Goal: Transaction & Acquisition: Purchase product/service

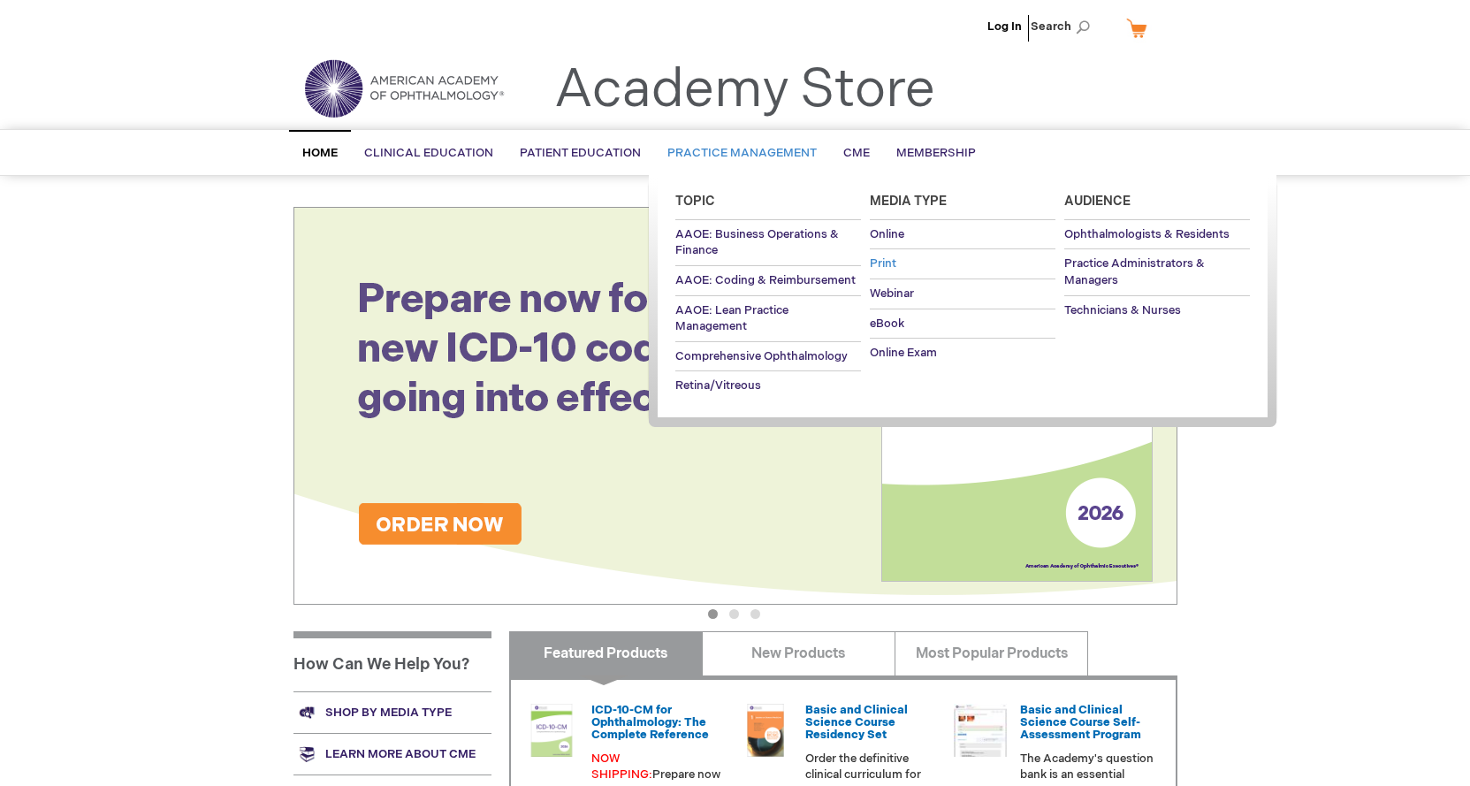
click at [875, 259] on span "Print" at bounding box center [883, 263] width 27 height 14
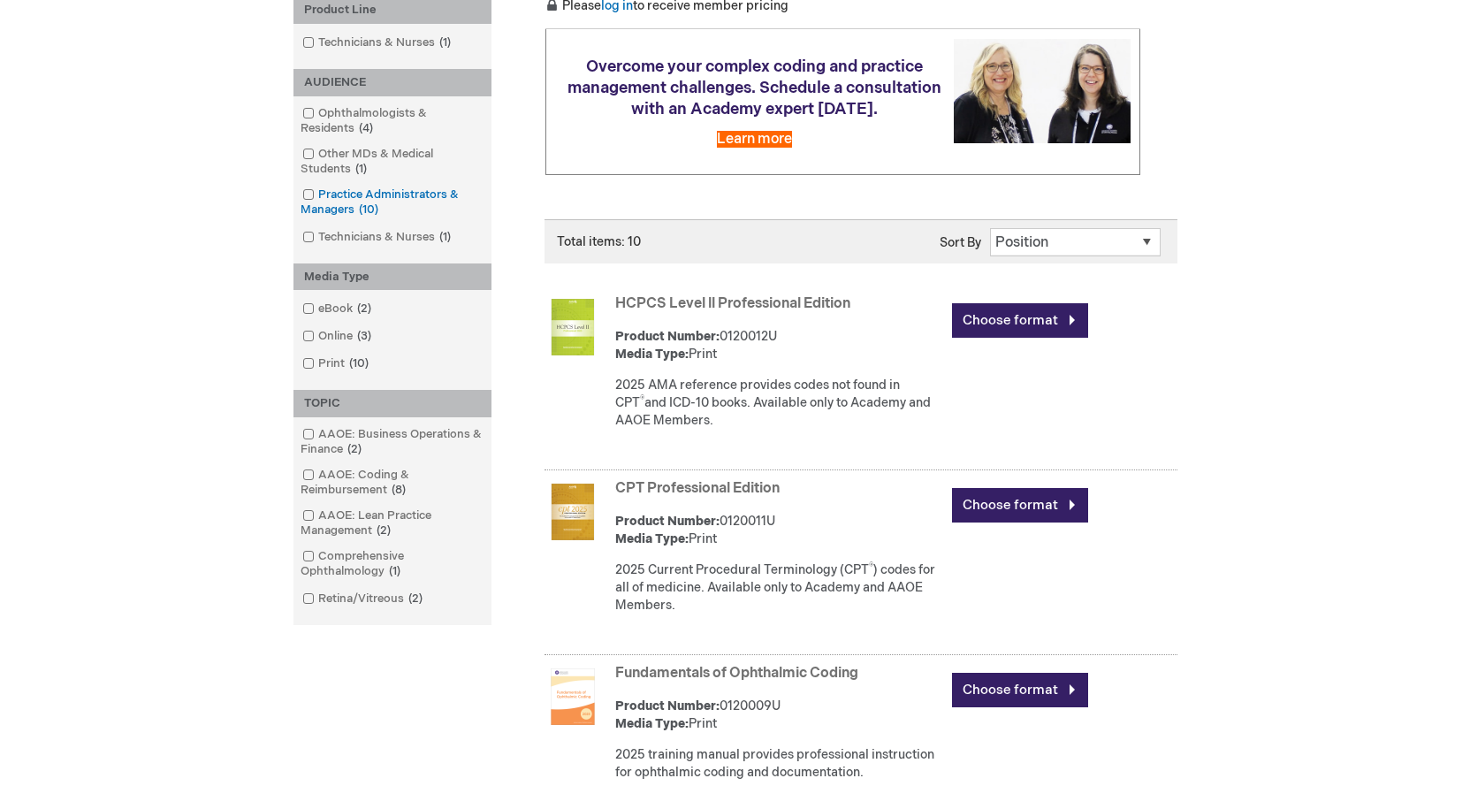
scroll to position [354, 0]
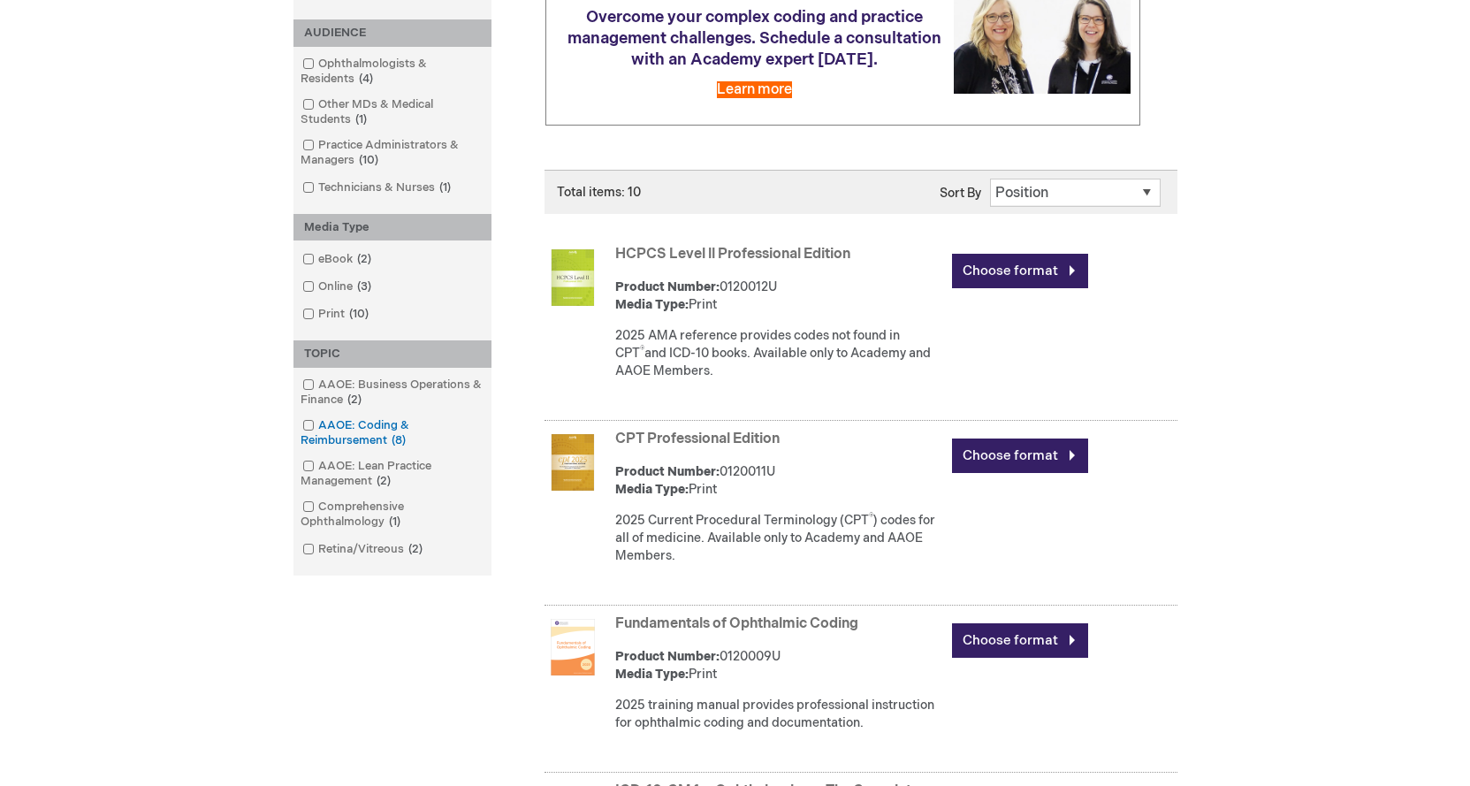
click at [362, 434] on link "AAOE: Coding & Reimbursement 8 items" at bounding box center [392, 433] width 189 height 32
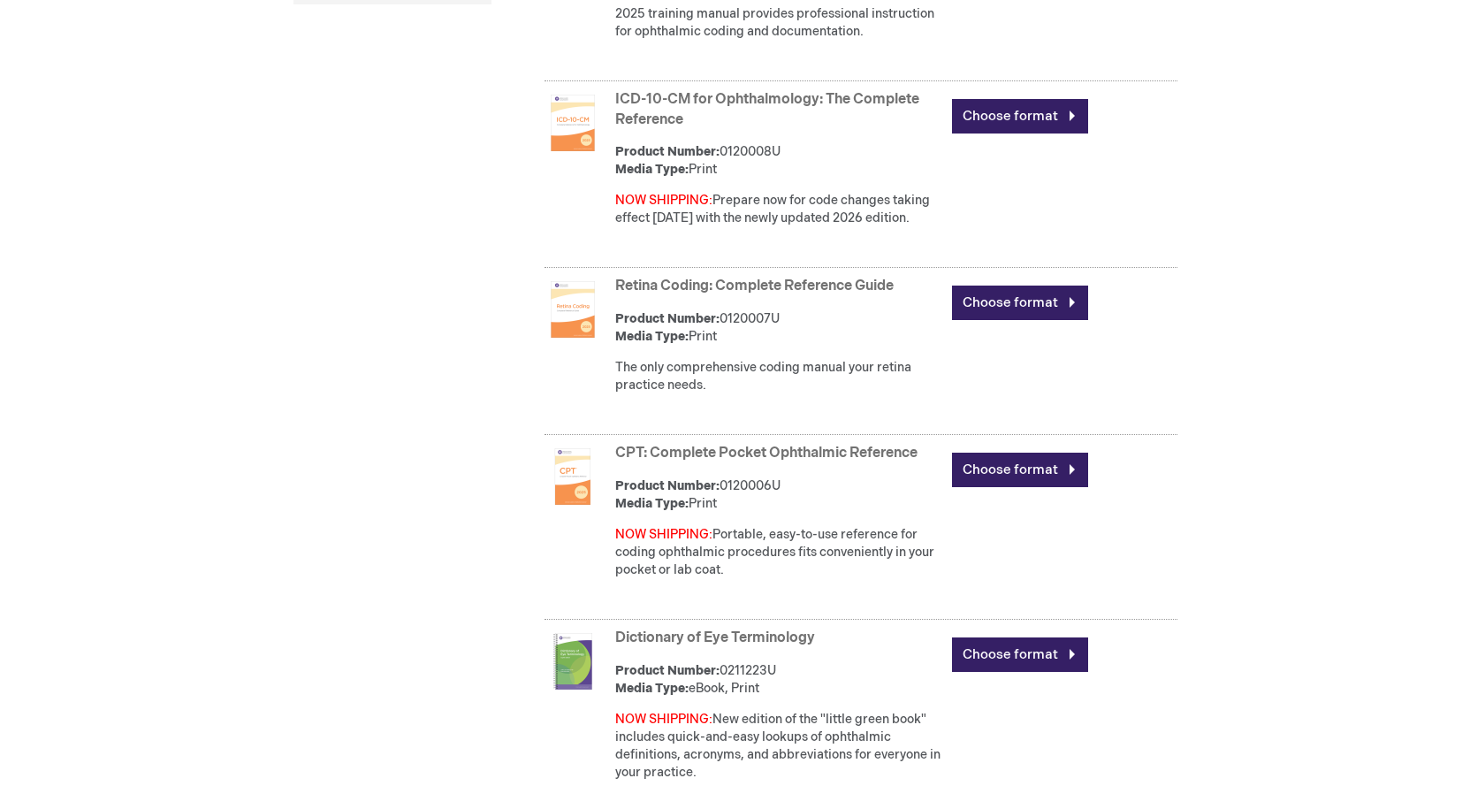
scroll to position [1061, 0]
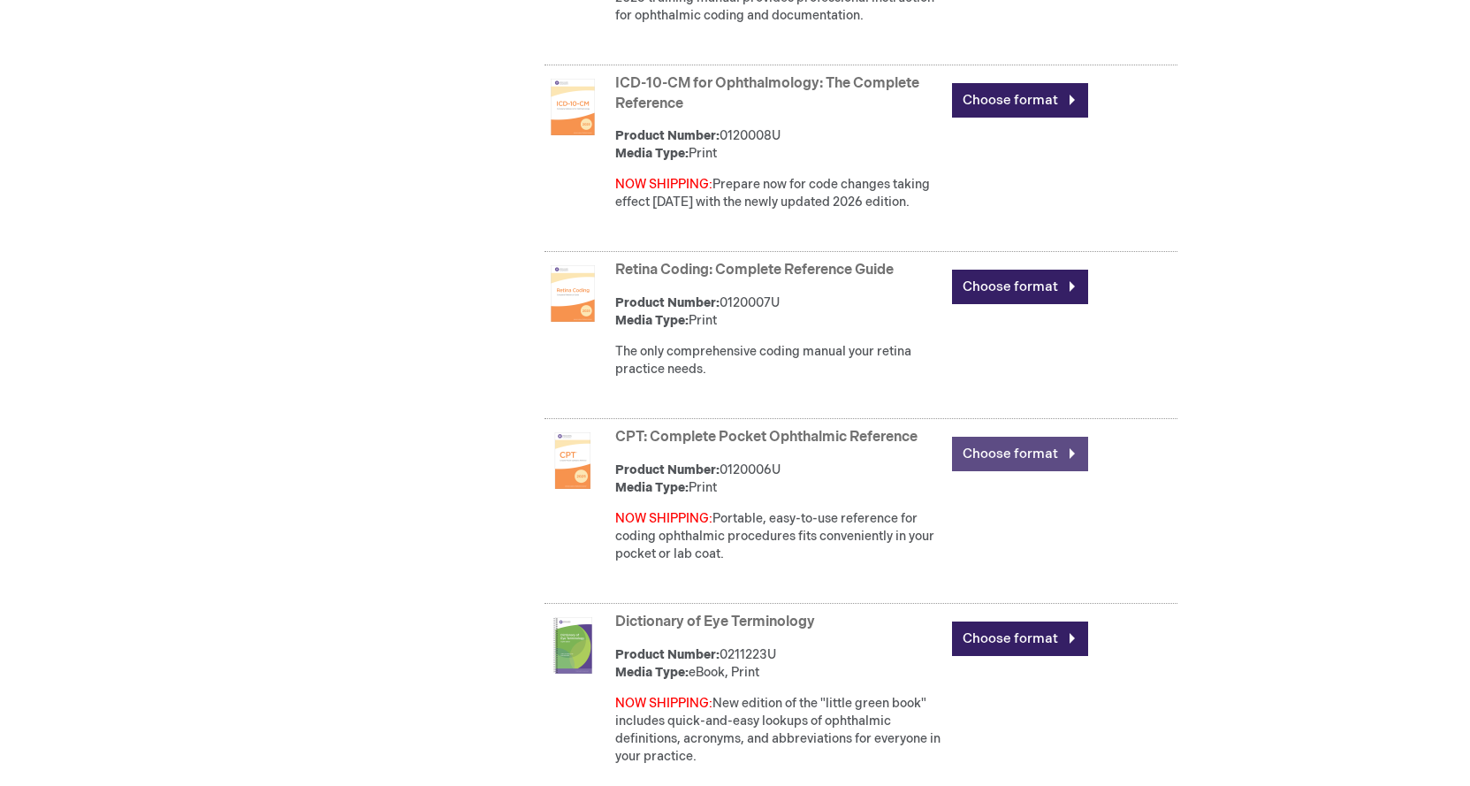
click at [992, 441] on link "Choose format" at bounding box center [1020, 454] width 136 height 34
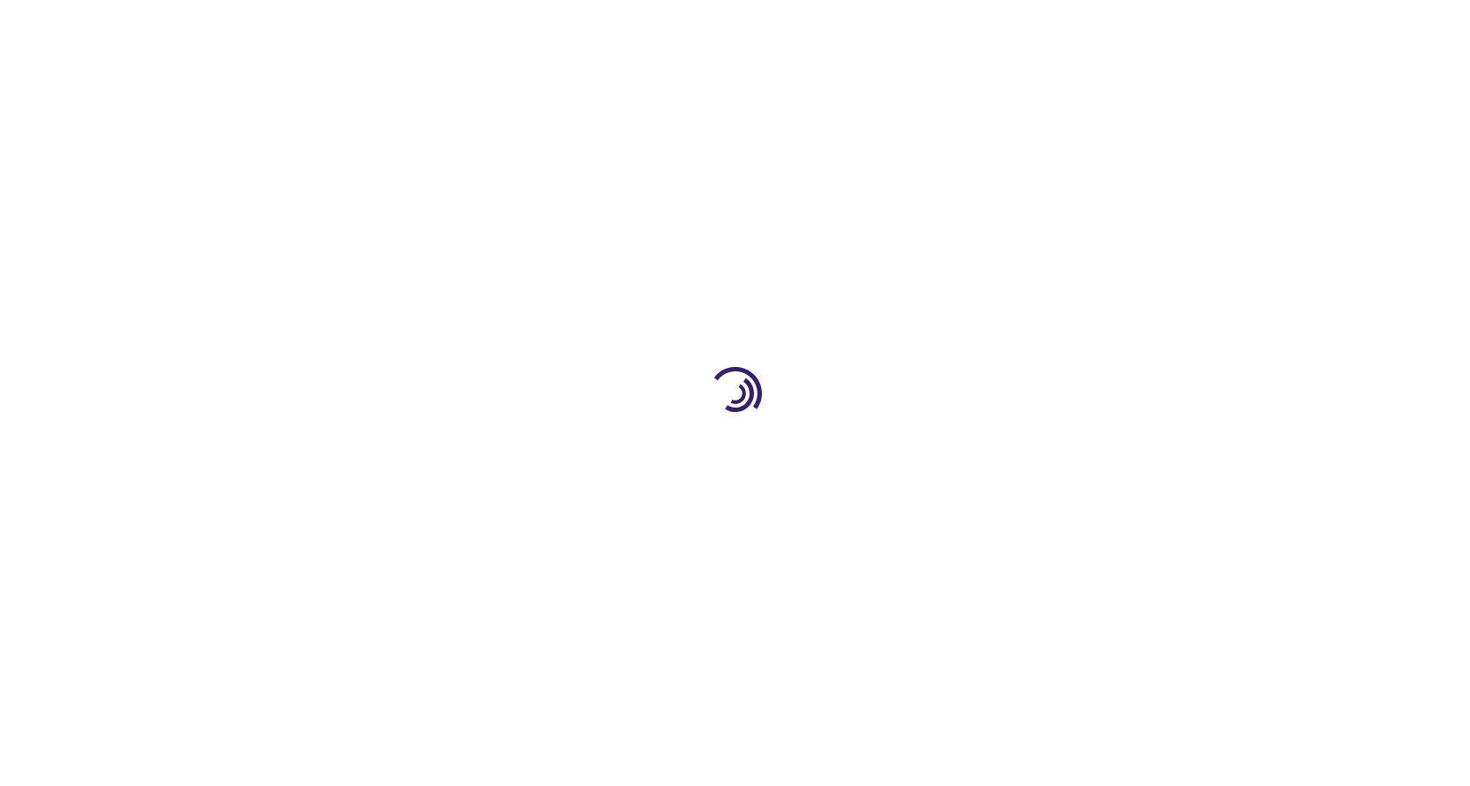
type input "0"
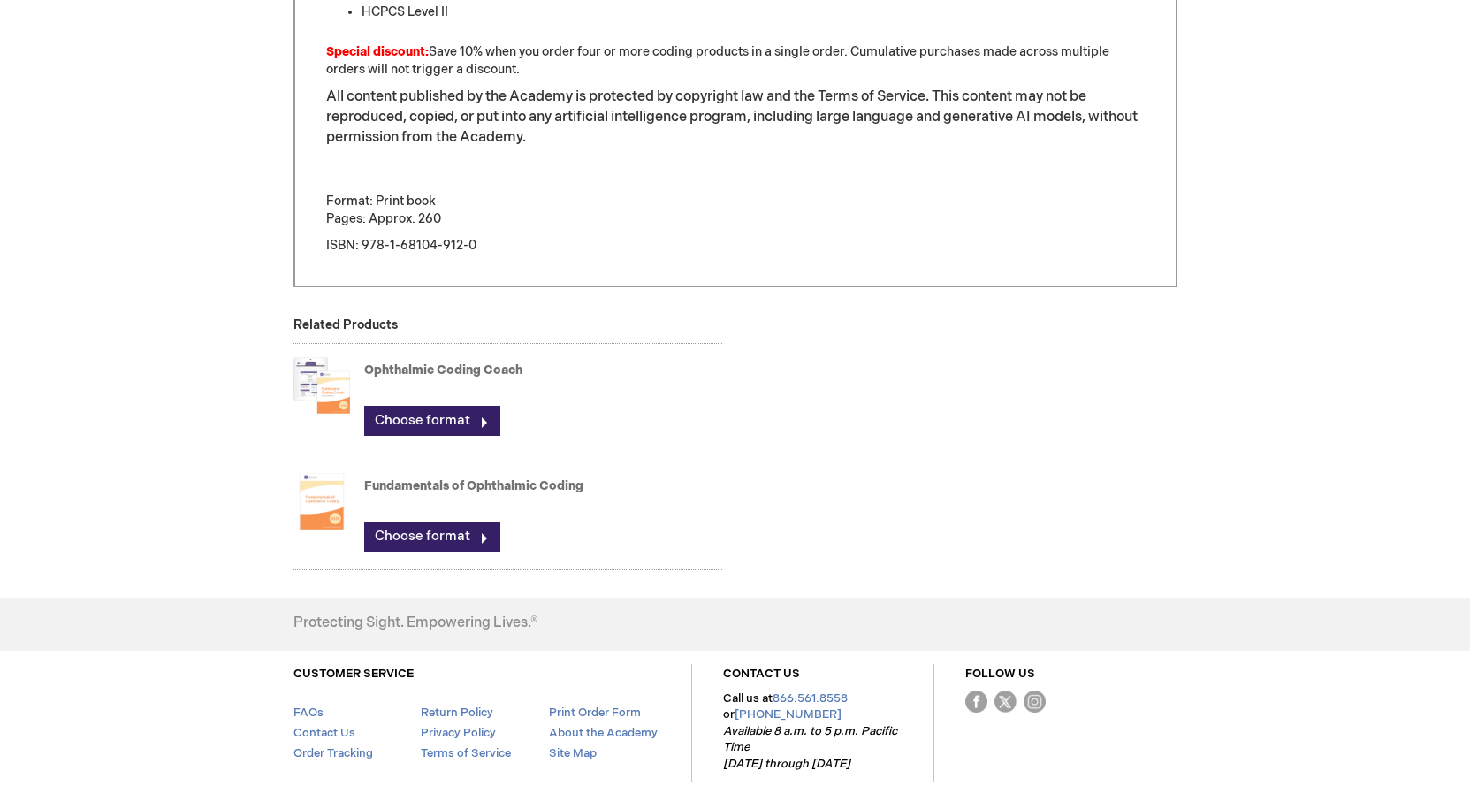
scroll to position [1237, 0]
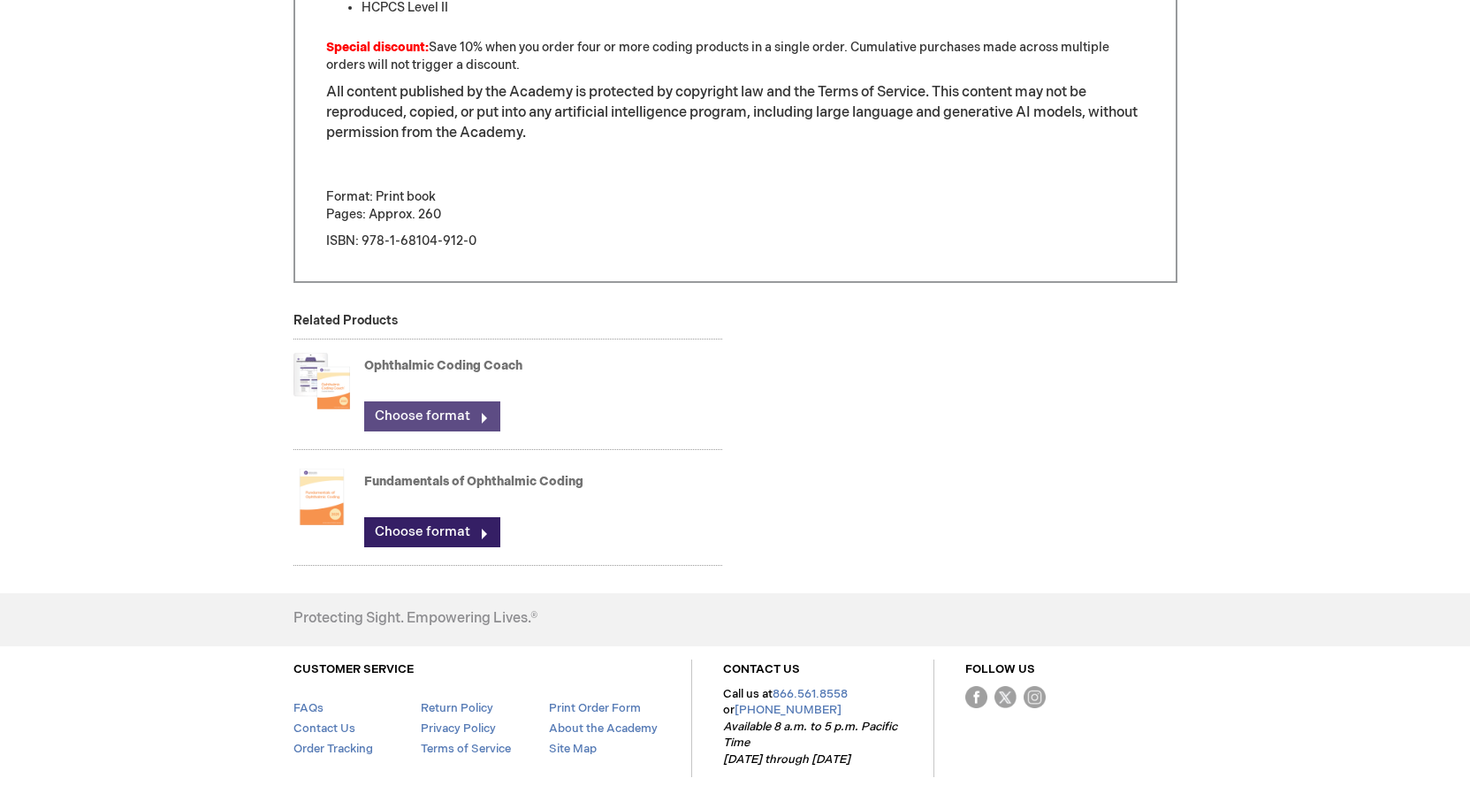
click at [442, 421] on link "Choose format" at bounding box center [432, 416] width 136 height 30
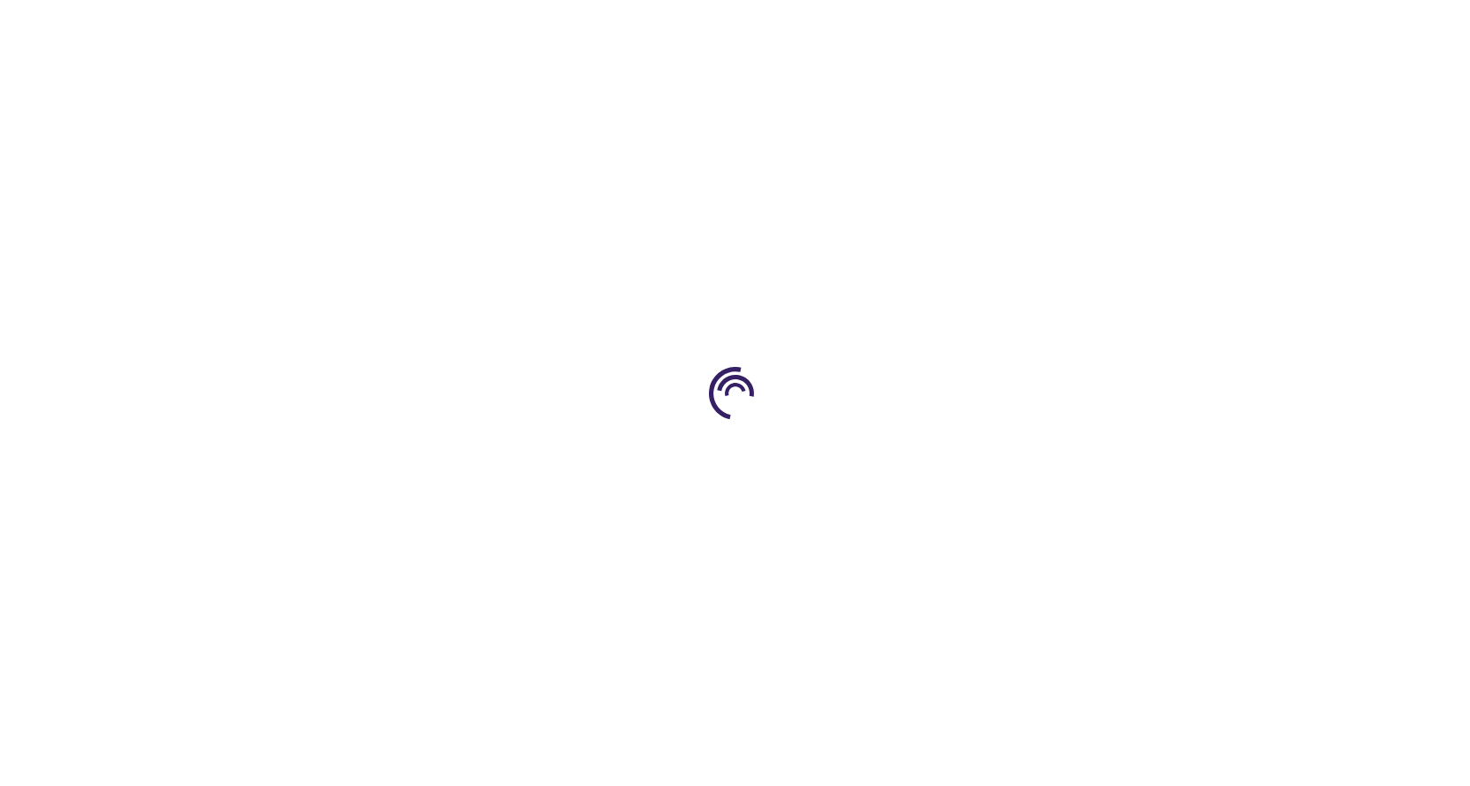
type input "0"
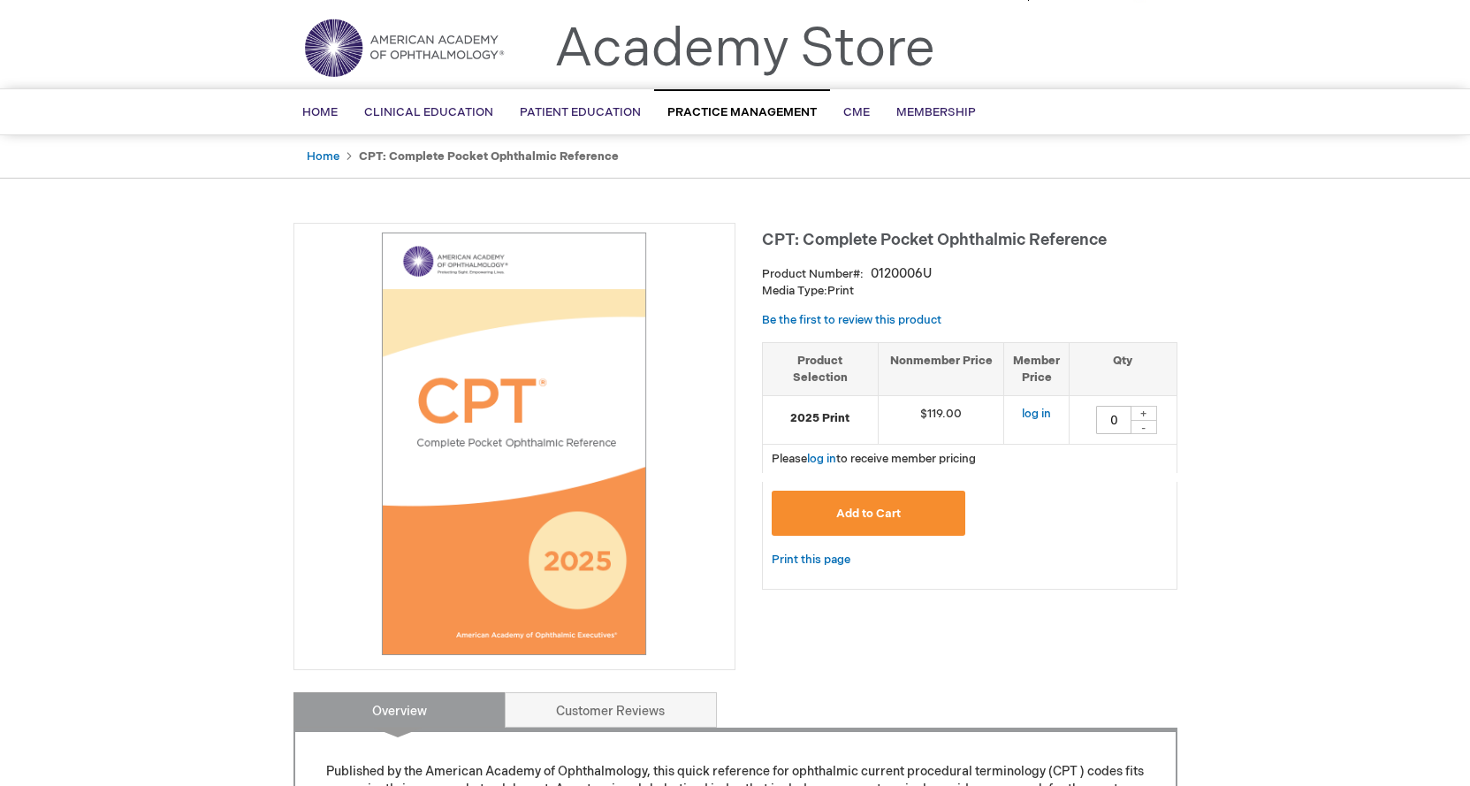
scroll to position [0, 0]
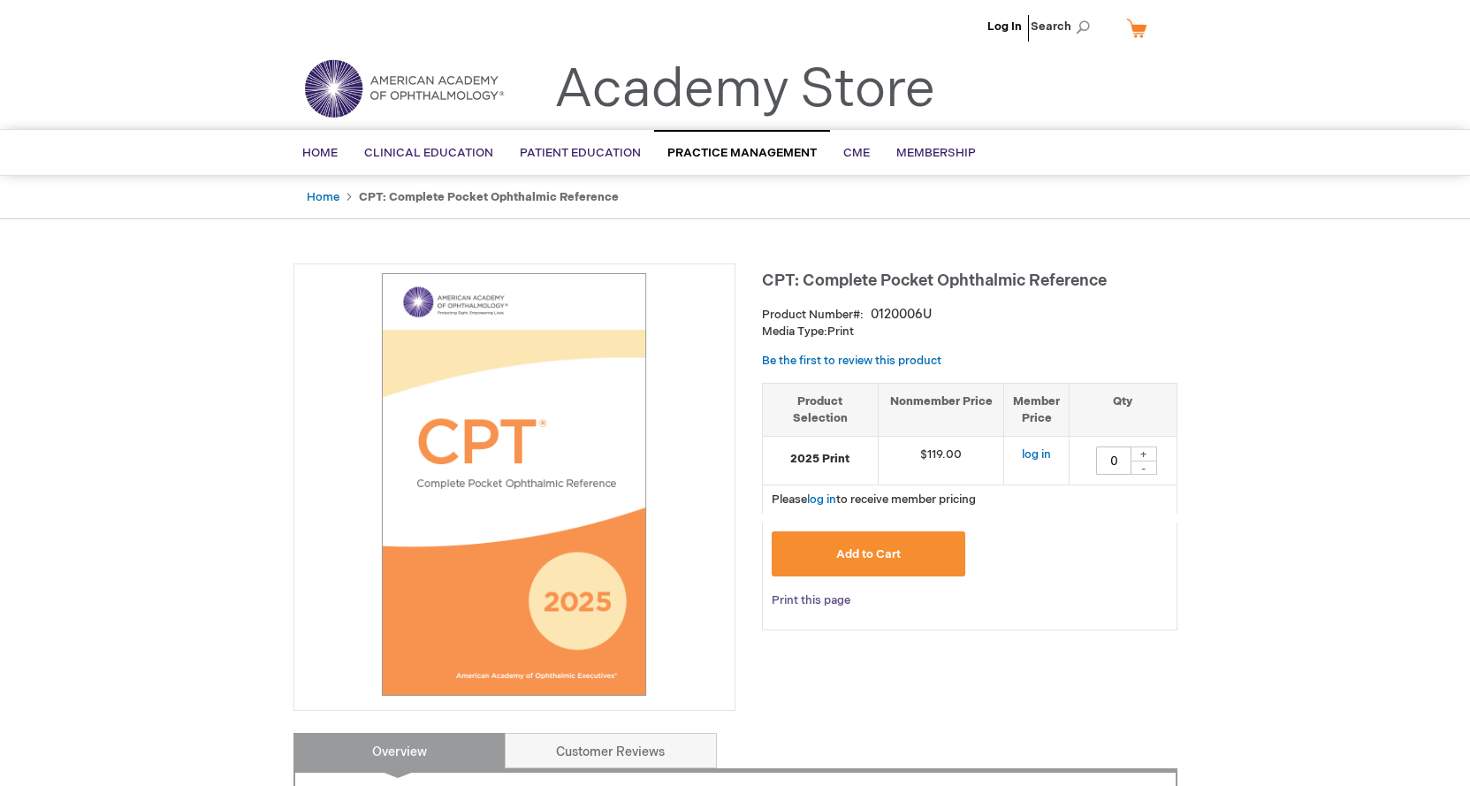
click at [818, 603] on link "Print this page" at bounding box center [811, 600] width 79 height 22
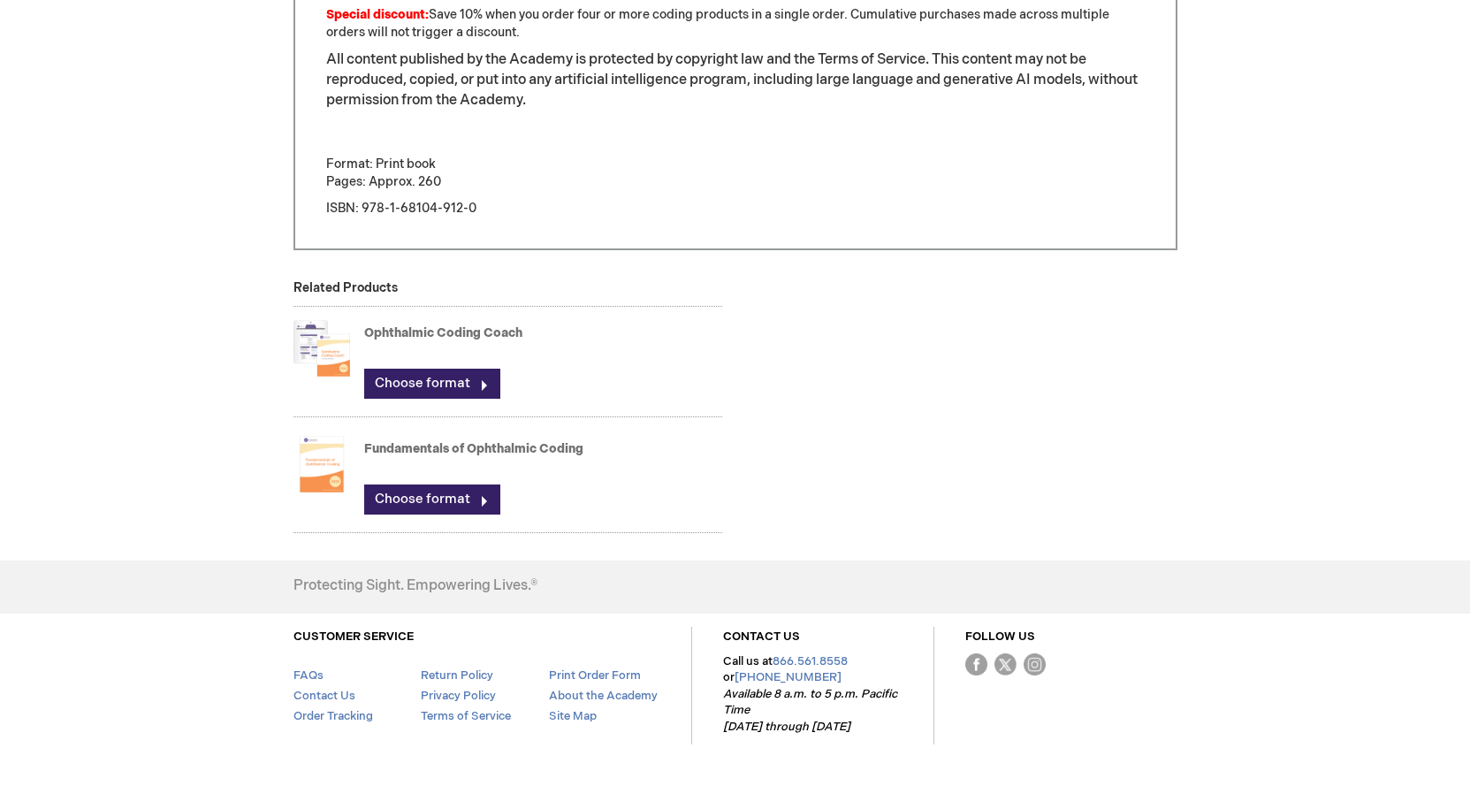
scroll to position [1236, 0]
